Goal: Transaction & Acquisition: Book appointment/travel/reservation

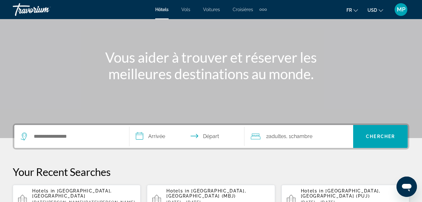
scroll to position [96, 0]
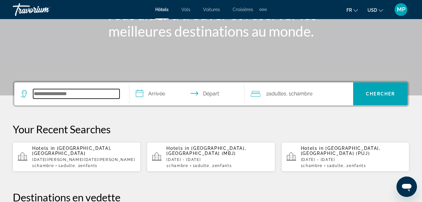
click at [71, 92] on input "Search widget" at bounding box center [76, 94] width 86 height 10
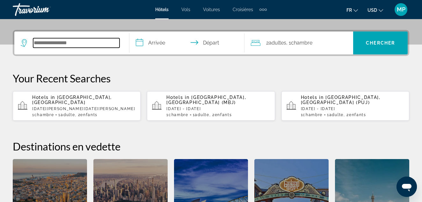
scroll to position [156, 0]
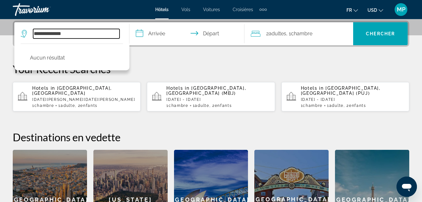
type input "**********"
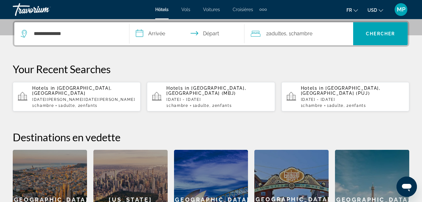
click at [163, 34] on input "**********" at bounding box center [188, 34] width 118 height 25
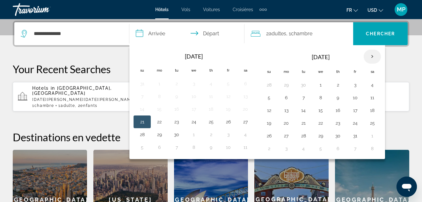
click at [373, 55] on th "Next month" at bounding box center [372, 57] width 17 height 14
click at [359, 137] on button "28" at bounding box center [355, 136] width 10 height 9
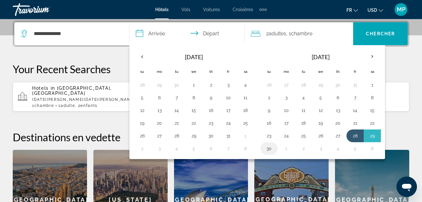
click at [266, 149] on button "30" at bounding box center [269, 148] width 10 height 9
type input "**********"
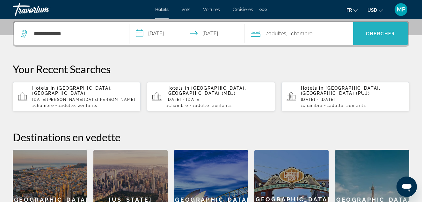
click at [384, 32] on span "Chercher" at bounding box center [380, 33] width 29 height 5
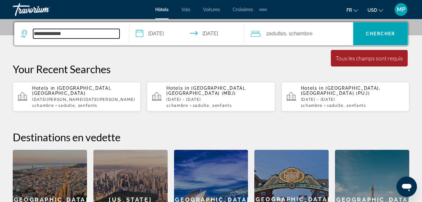
click at [83, 33] on input "**********" at bounding box center [76, 34] width 86 height 10
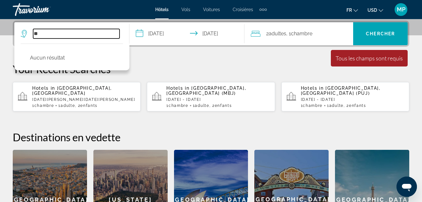
type input "*"
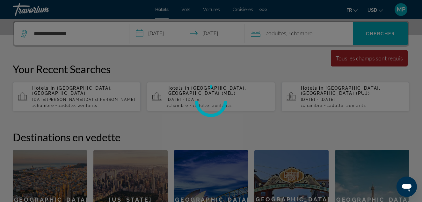
click at [369, 31] on div at bounding box center [211, 101] width 422 height 202
click at [386, 34] on div at bounding box center [211, 101] width 422 height 202
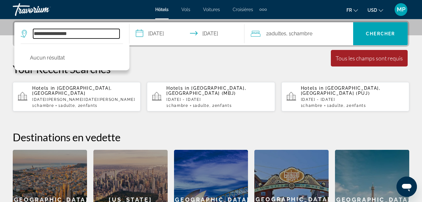
click at [97, 35] on input "**********" at bounding box center [76, 34] width 86 height 10
type input "*"
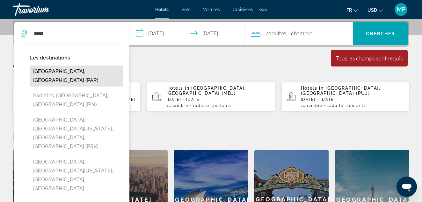
click at [40, 69] on button "[GEOGRAPHIC_DATA], [GEOGRAPHIC_DATA] (PAR)" at bounding box center [76, 76] width 93 height 21
type input "**********"
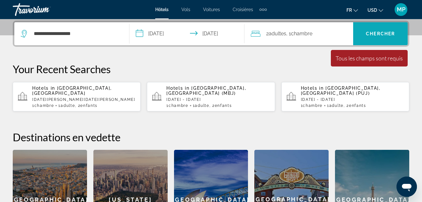
click at [375, 31] on span "Chercher" at bounding box center [380, 33] width 29 height 5
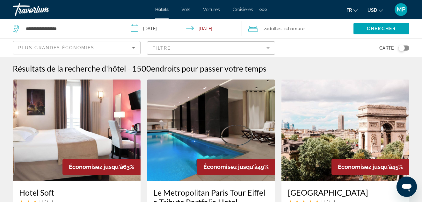
click at [266, 48] on mat-form-field "Filtre" at bounding box center [211, 47] width 128 height 13
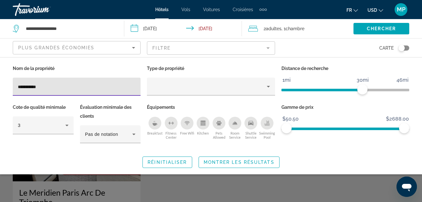
type input "**********"
click at [177, 160] on span "Réinitialiser" at bounding box center [167, 162] width 39 height 5
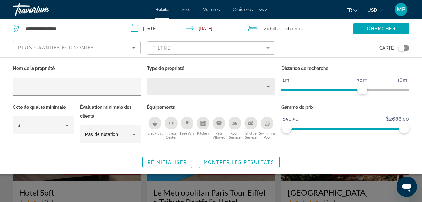
click at [266, 88] on icon "Property type" at bounding box center [268, 87] width 8 height 8
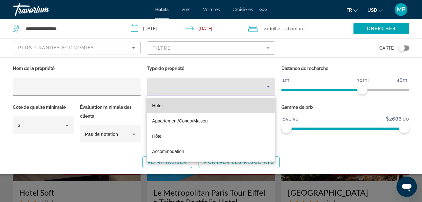
drag, startPoint x: 193, startPoint y: 105, endPoint x: 157, endPoint y: 107, distance: 36.7
click at [193, 106] on mat-option "Hôtel" at bounding box center [211, 105] width 128 height 15
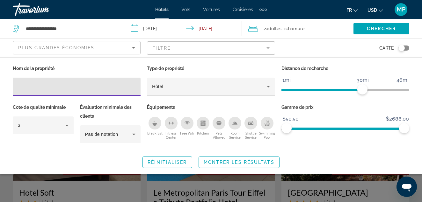
click at [60, 88] on input "Hotel Filters" at bounding box center [77, 87] width 118 height 8
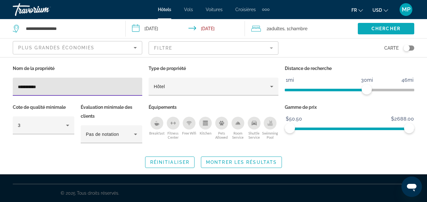
type input "**********"
click at [378, 30] on span "Chercher" at bounding box center [385, 28] width 29 height 5
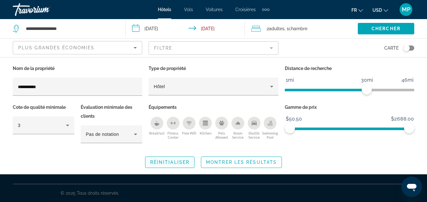
click at [153, 163] on span "Réinitialiser" at bounding box center [169, 162] width 39 height 5
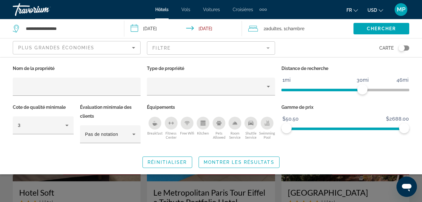
click at [132, 48] on icon "Sort by" at bounding box center [134, 48] width 8 height 8
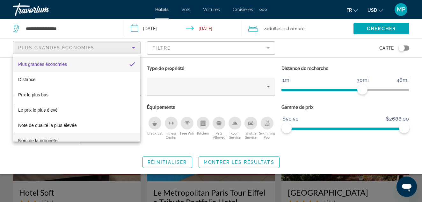
click at [30, 140] on span "Nom de la propriété" at bounding box center [37, 140] width 39 height 5
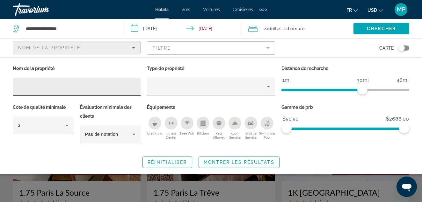
click at [45, 89] on input "Hotel Filters" at bounding box center [77, 87] width 118 height 8
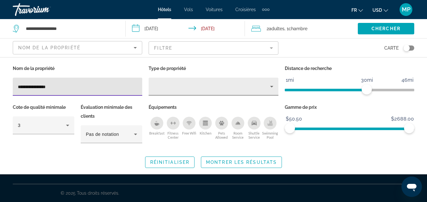
type input "**********"
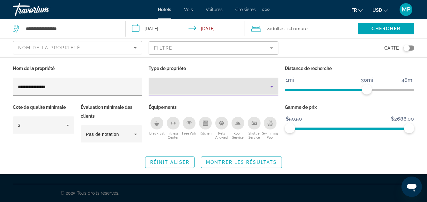
click at [274, 88] on icon "Property type" at bounding box center [272, 87] width 8 height 8
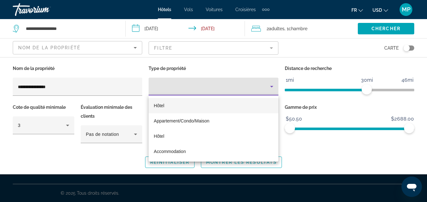
click at [231, 104] on mat-option "Hôtel" at bounding box center [212, 105] width 129 height 15
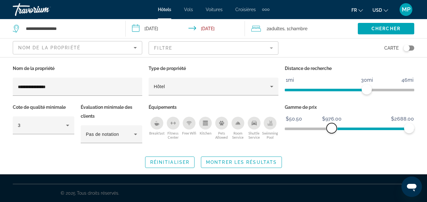
drag, startPoint x: 291, startPoint y: 129, endPoint x: 331, endPoint y: 138, distance: 41.1
click at [331, 138] on div "Gamme de prix $50.50 $2688.00 $976.00 $2688.00 $2075.00 - $2688.00" at bounding box center [349, 126] width 136 height 47
click at [162, 162] on span "Réinitialiser" at bounding box center [169, 162] width 39 height 5
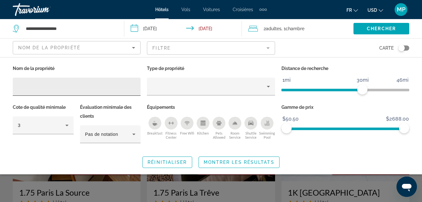
click at [86, 90] on input "Hotel Filters" at bounding box center [77, 87] width 118 height 8
click at [134, 49] on icon "Sort by" at bounding box center [134, 48] width 8 height 8
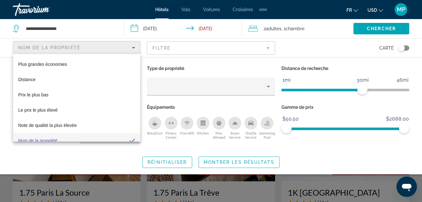
scroll to position [7, 0]
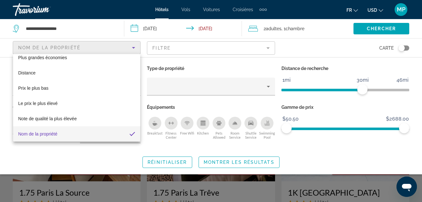
click at [134, 49] on div at bounding box center [211, 101] width 422 height 202
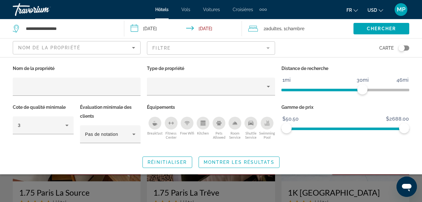
click at [264, 47] on mat-form-field "Filtre" at bounding box center [211, 47] width 128 height 13
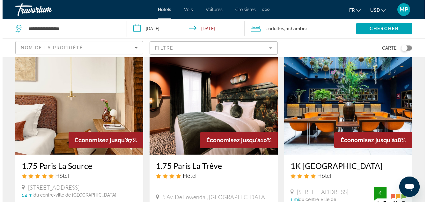
scroll to position [0, 0]
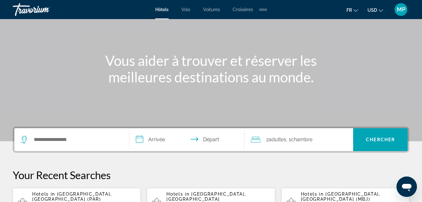
scroll to position [64, 0]
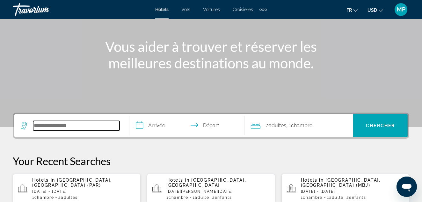
click at [40, 126] on input "Search widget" at bounding box center [76, 126] width 86 height 10
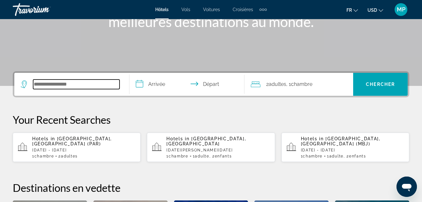
scroll to position [156, 0]
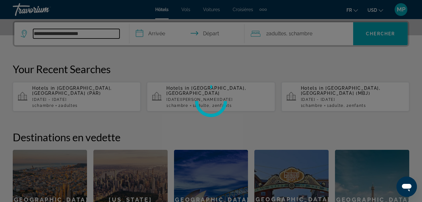
type input "**********"
click at [166, 46] on div at bounding box center [211, 101] width 422 height 202
click at [158, 31] on div at bounding box center [211, 101] width 422 height 202
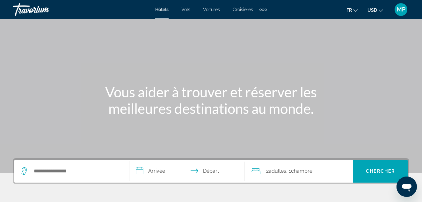
scroll to position [64, 0]
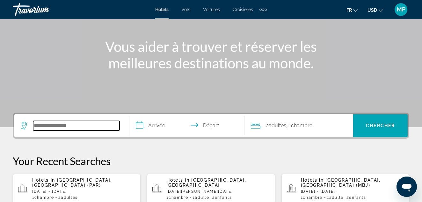
click at [72, 127] on input "Search widget" at bounding box center [76, 126] width 86 height 10
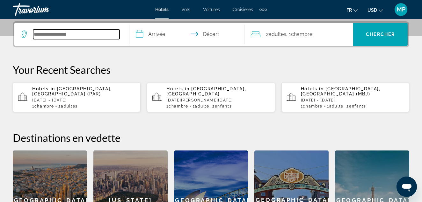
scroll to position [156, 0]
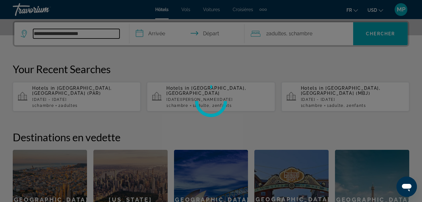
type input "**********"
click at [47, 33] on div at bounding box center [211, 101] width 422 height 202
click at [45, 32] on div at bounding box center [211, 101] width 422 height 202
click at [165, 36] on div at bounding box center [211, 101] width 422 height 202
click at [161, 34] on div at bounding box center [211, 101] width 422 height 202
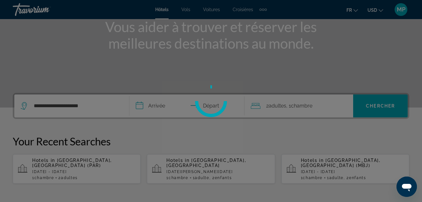
scroll to position [69, 0]
